Goal: Information Seeking & Learning: Learn about a topic

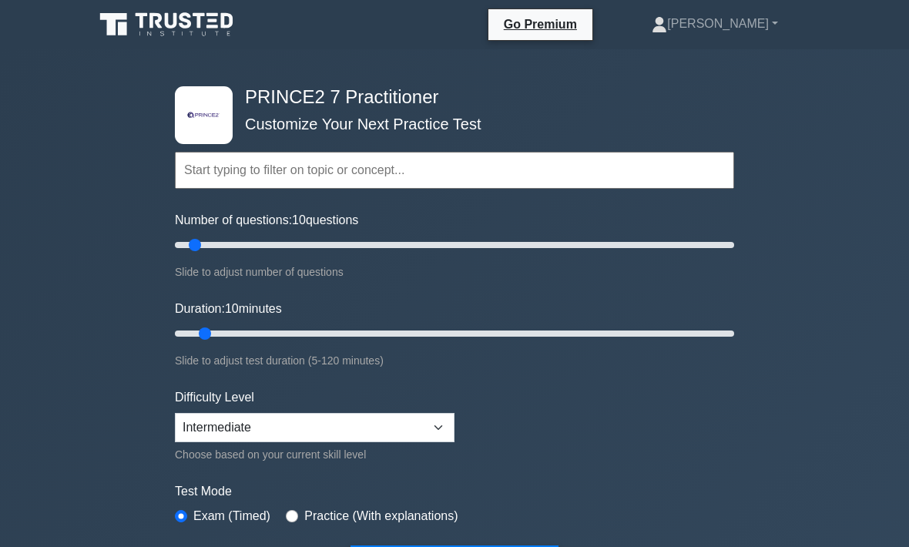
type input "5"
click at [176, 237] on input "Number of questions: 10 questions" at bounding box center [455, 245] width 560 height 18
click at [348, 165] on input "text" at bounding box center [455, 170] width 560 height 37
click at [745, 123] on div ".st0{fill-rule:evenodd;clip-rule:evenodd;fill:#000041;} .st1{fill-rule:evenodd;…" at bounding box center [454, 519] width 909 height 941
click at [418, 163] on input "text" at bounding box center [455, 170] width 560 height 37
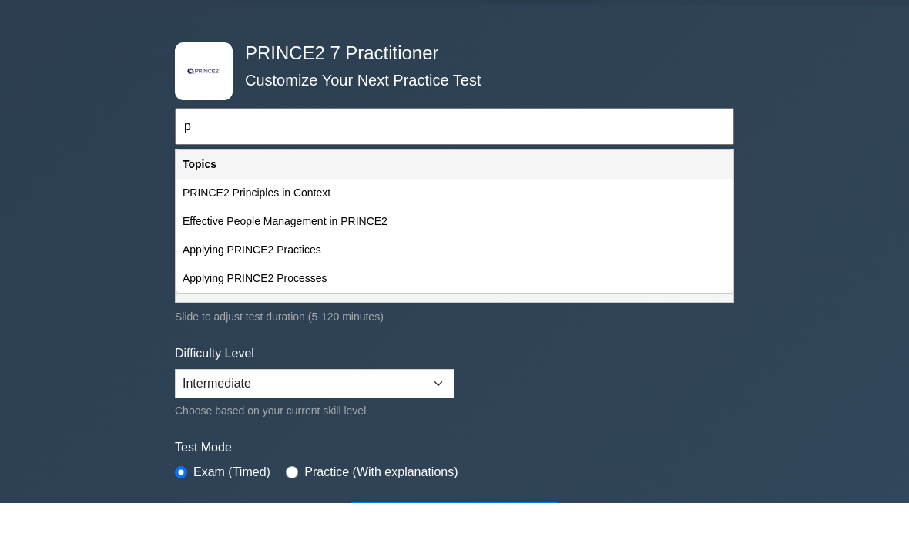
click at [301, 280] on div "Applying PRINCE2 Practices" at bounding box center [454, 294] width 556 height 29
type input "Applying PRINCE2 Practices"
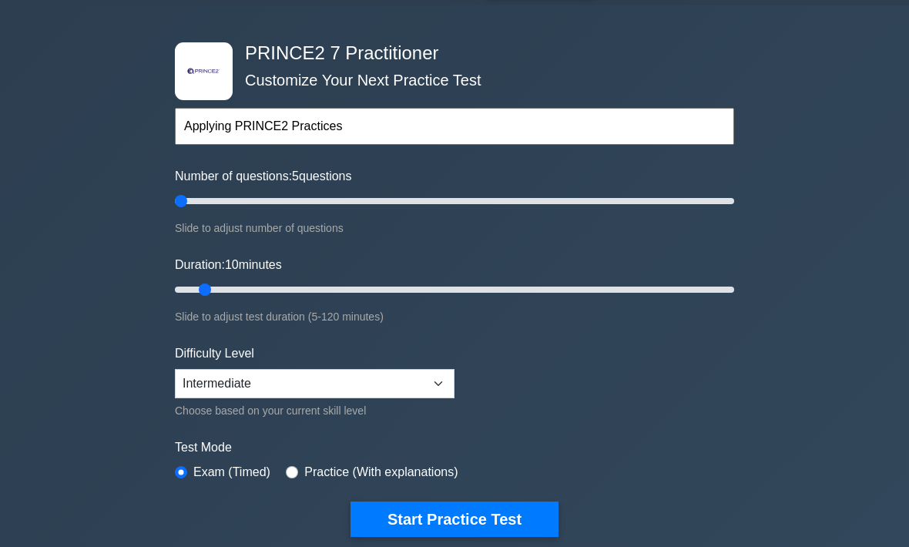
click at [477, 514] on button "Start Practice Test" at bounding box center [455, 519] width 208 height 35
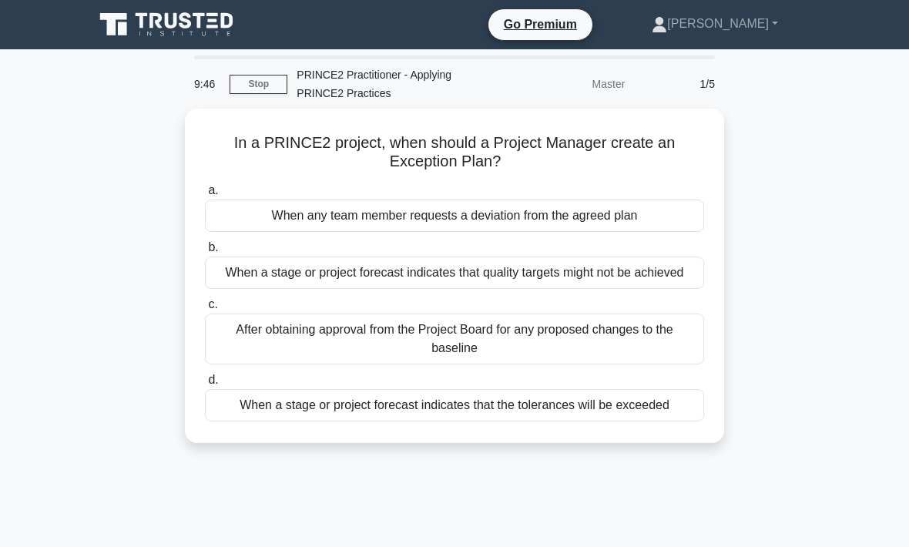
click at [614, 221] on div "When any team member requests a deviation from the agreed plan" at bounding box center [454, 216] width 499 height 32
click at [205, 196] on input "a. When any team member requests a deviation from the agreed plan" at bounding box center [205, 191] width 0 height 10
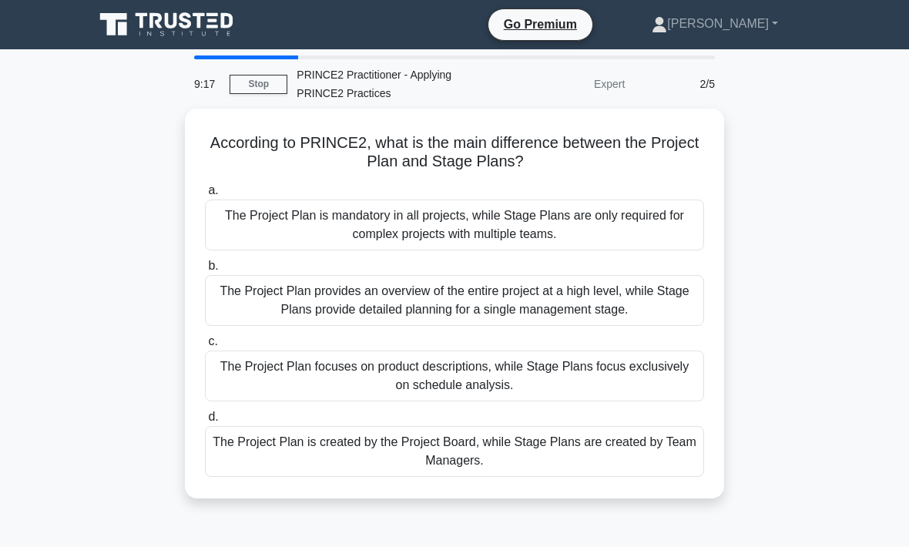
click at [532, 364] on div "The Project Plan focuses on product descriptions, while Stage Plans focus exclu…" at bounding box center [454, 376] width 499 height 51
click at [205, 347] on input "c. The Project Plan focuses on product descriptions, while Stage Plans focus ex…" at bounding box center [205, 342] width 0 height 10
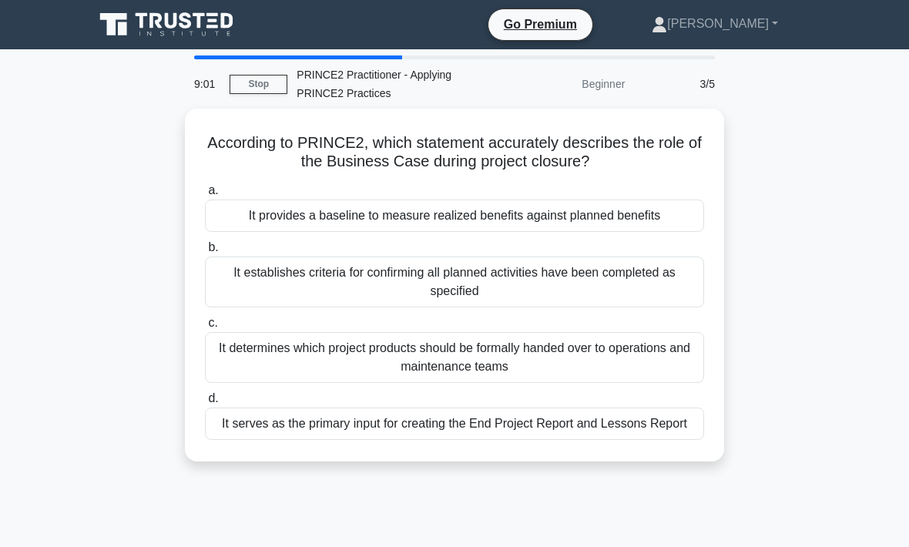
click at [491, 207] on div "It provides a baseline to measure realized benefits against planned benefits" at bounding box center [454, 216] width 499 height 32
click at [205, 196] on input "a. It provides a baseline to measure realized benefits against planned benefits" at bounding box center [205, 191] width 0 height 10
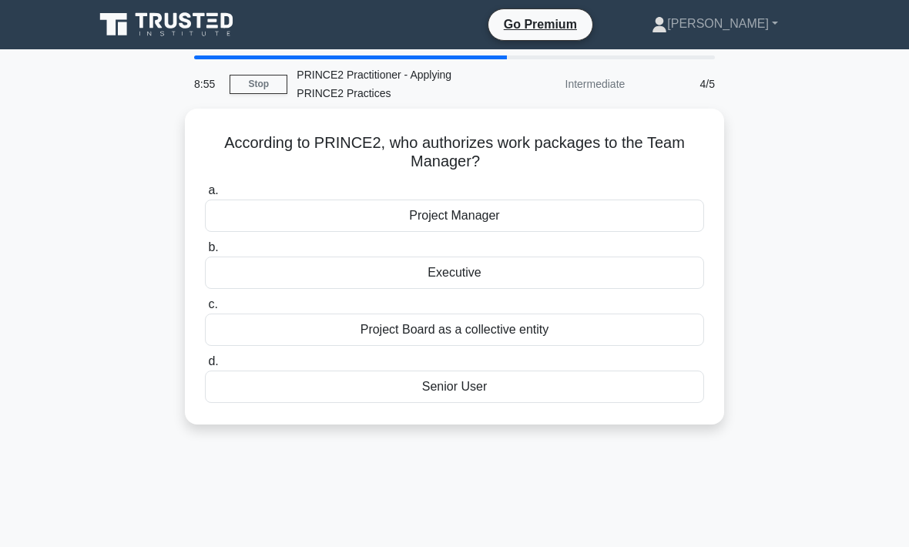
click at [503, 209] on div "Project Manager" at bounding box center [454, 216] width 499 height 32
click at [205, 196] on input "a. Project Manager" at bounding box center [205, 191] width 0 height 10
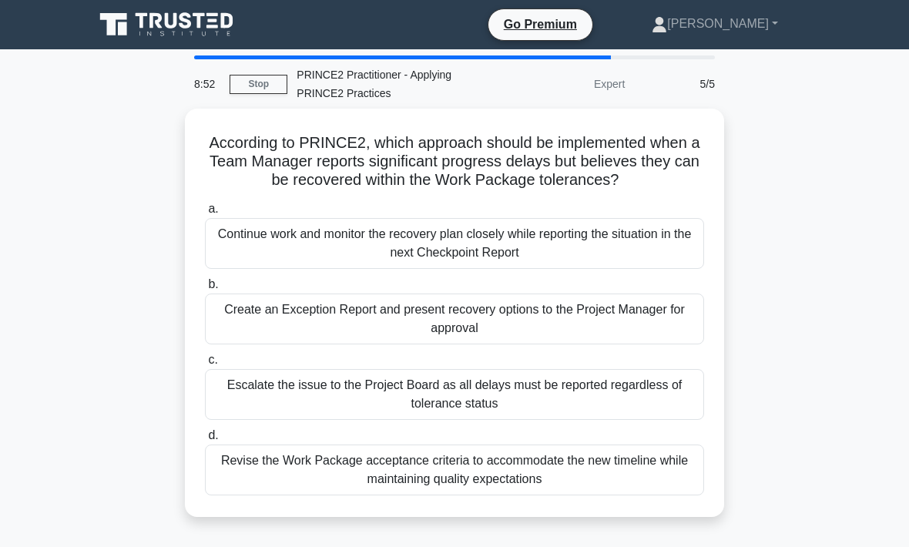
click at [479, 408] on div "Escalate the issue to the Project Board as all delays must be reported regardle…" at bounding box center [454, 394] width 499 height 51
click at [205, 365] on input "c. Escalate the issue to the Project Board as all delays must be reported regar…" at bounding box center [205, 360] width 0 height 10
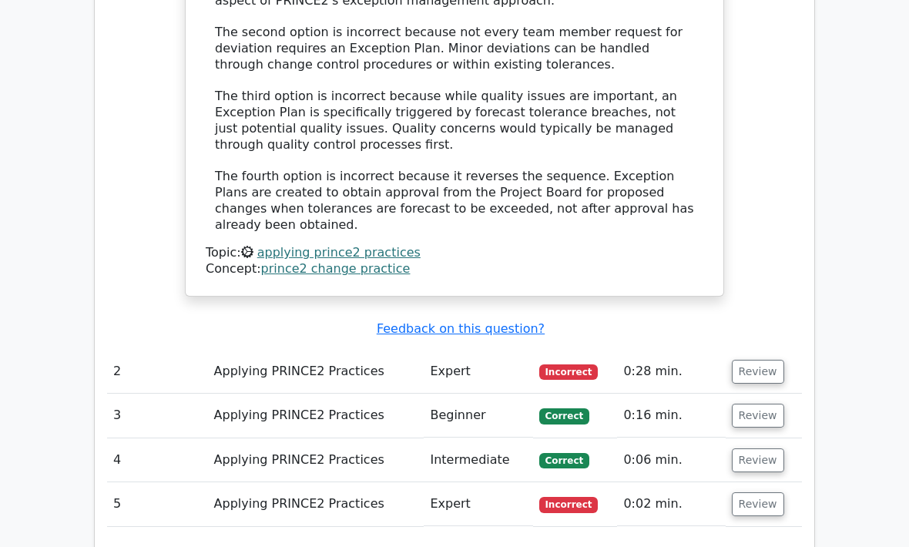
scroll to position [1747, 0]
